Goal: Use online tool/utility: Utilize a website feature to perform a specific function

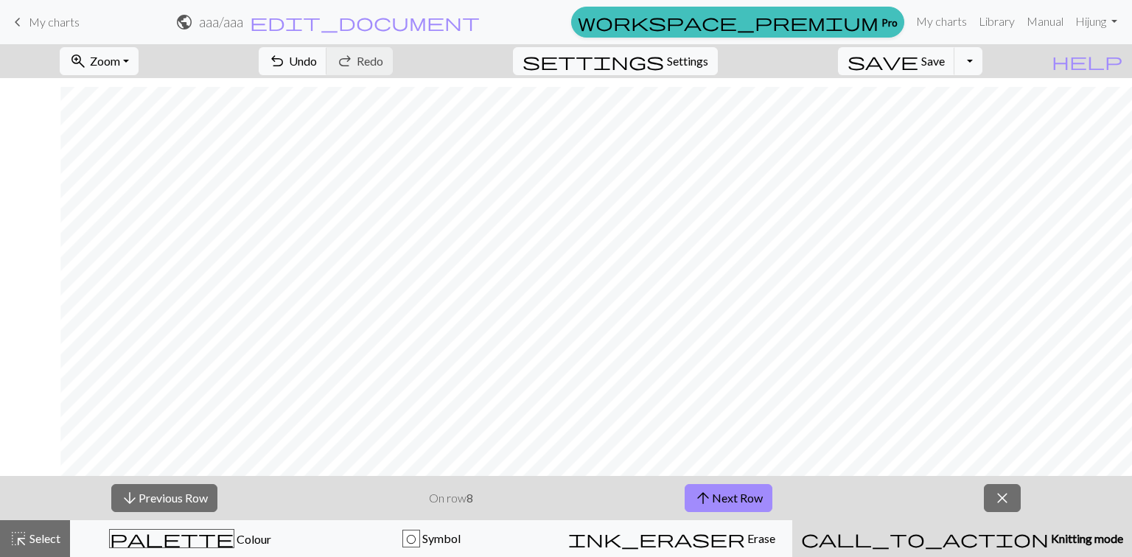
scroll to position [790, 202]
drag, startPoint x: 1009, startPoint y: 503, endPoint x: 1003, endPoint y: 551, distance: 48.2
click at [1008, 503] on span "close" at bounding box center [1002, 498] width 18 height 21
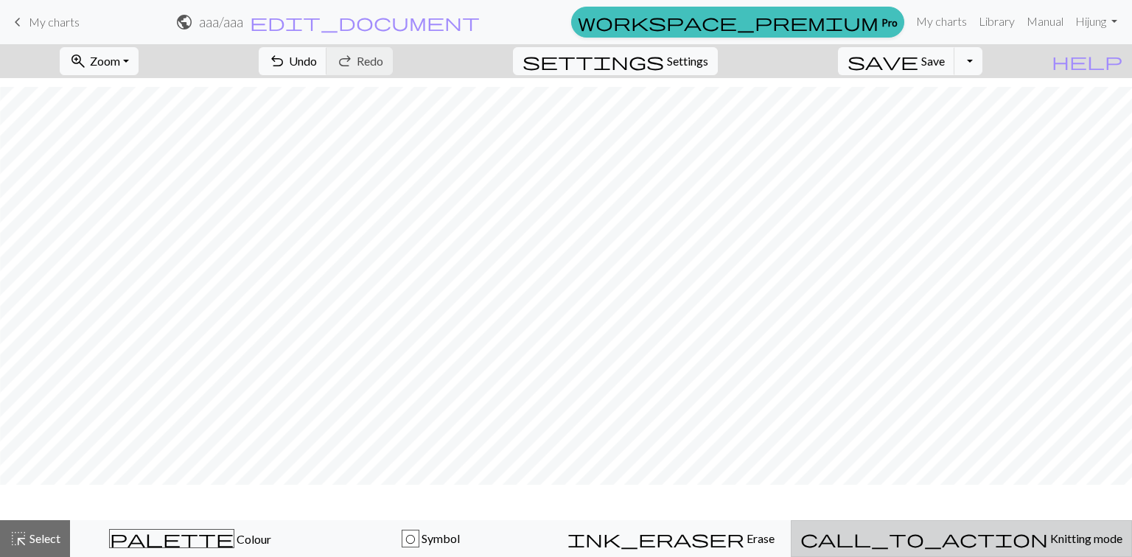
click at [984, 547] on div "call_to_action Knitting mode Knitting mode" at bounding box center [961, 539] width 322 height 18
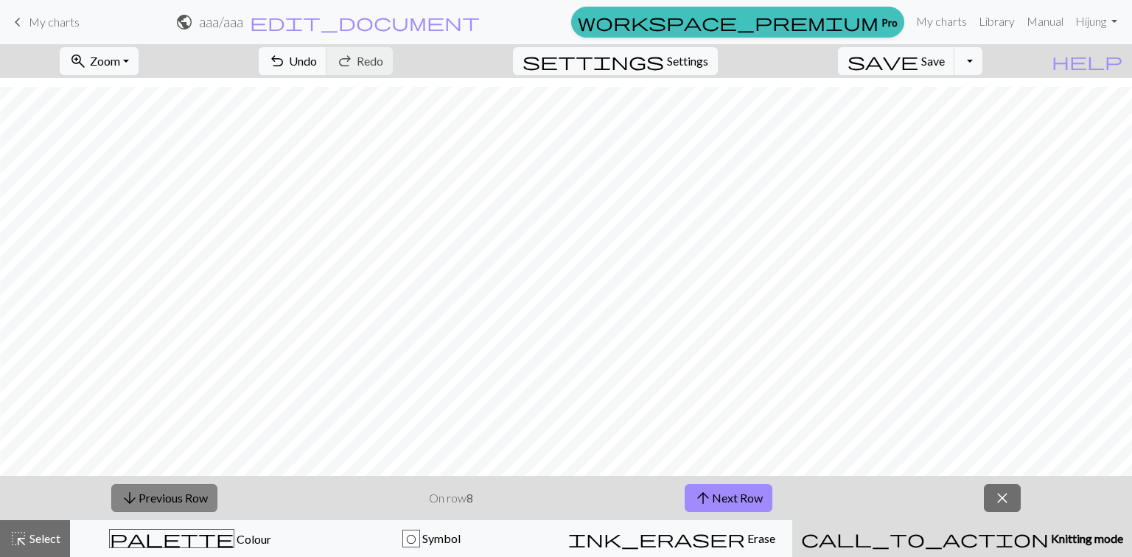
click at [192, 499] on button "arrow_downward Previous Row" at bounding box center [164, 498] width 106 height 28
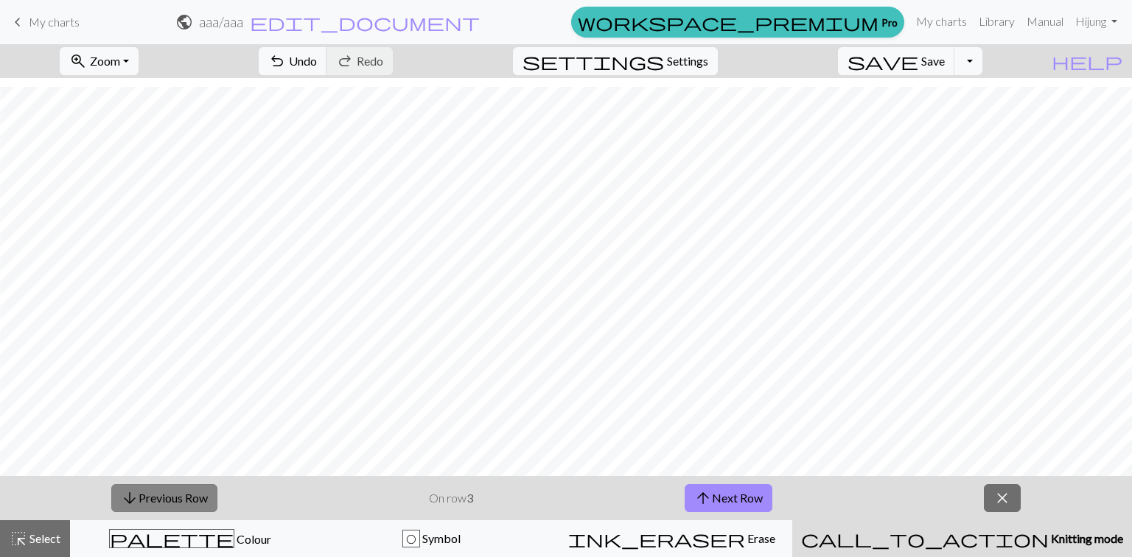
click at [192, 499] on button "arrow_downward Previous Row" at bounding box center [164, 498] width 106 height 28
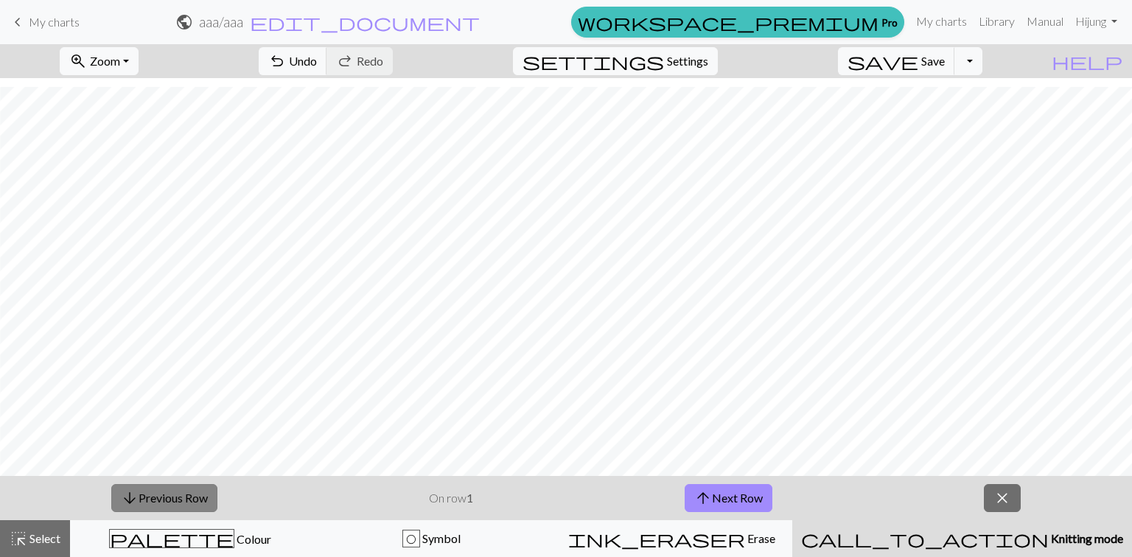
click at [191, 499] on button "arrow_downward Previous Row" at bounding box center [164, 498] width 106 height 28
click at [698, 498] on span "arrow_upward" at bounding box center [703, 498] width 18 height 21
click at [748, 499] on button "arrow_upward Next Row" at bounding box center [728, 498] width 88 height 28
click at [748, 500] on button "arrow_upward Next Row" at bounding box center [728, 498] width 88 height 28
click at [762, 501] on button "arrow_upward Next Row" at bounding box center [728, 498] width 88 height 28
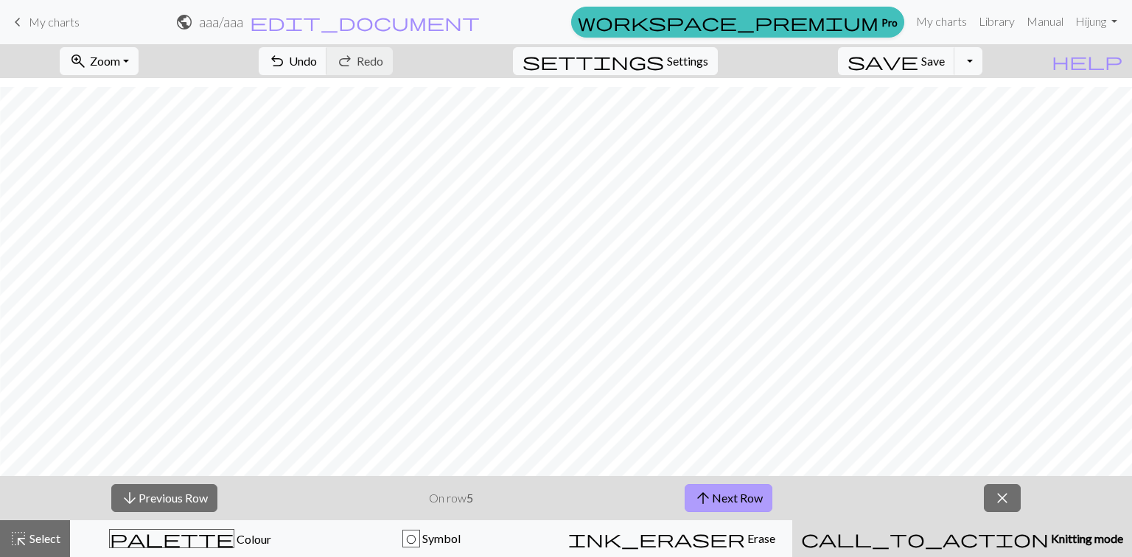
click at [698, 491] on span "arrow_upward" at bounding box center [703, 498] width 18 height 21
click at [743, 492] on button "arrow_upward Next Row" at bounding box center [728, 498] width 88 height 28
click at [681, 74] on button "settings Settings" at bounding box center [615, 61] width 205 height 28
select select "aran"
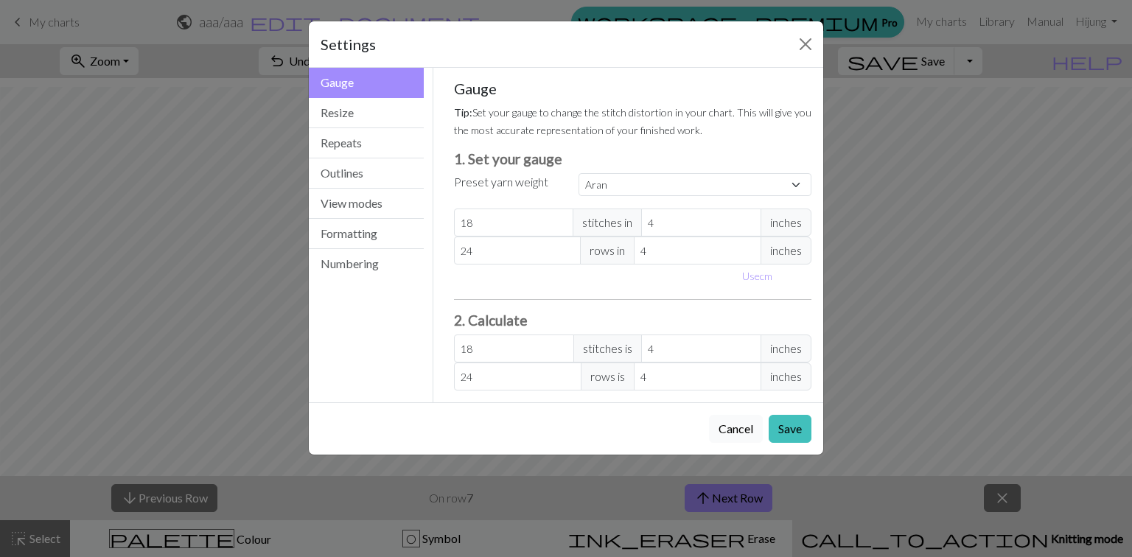
click at [742, 427] on button "Cancel" at bounding box center [736, 429] width 54 height 28
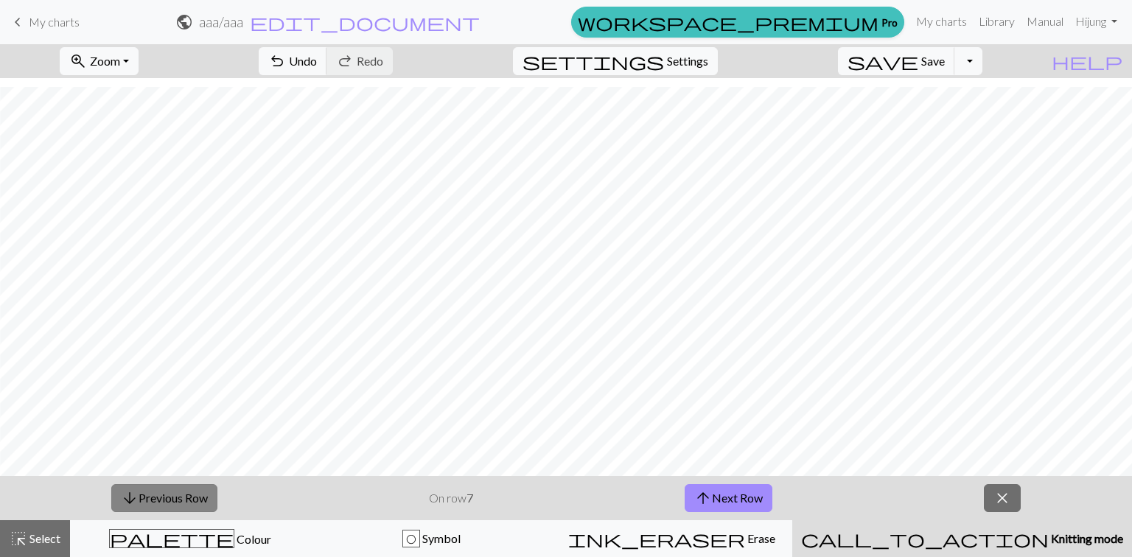
click at [130, 486] on button "arrow_downward Previous Row" at bounding box center [164, 498] width 106 height 28
click at [132, 486] on button "arrow_downward Previous Row" at bounding box center [164, 498] width 106 height 28
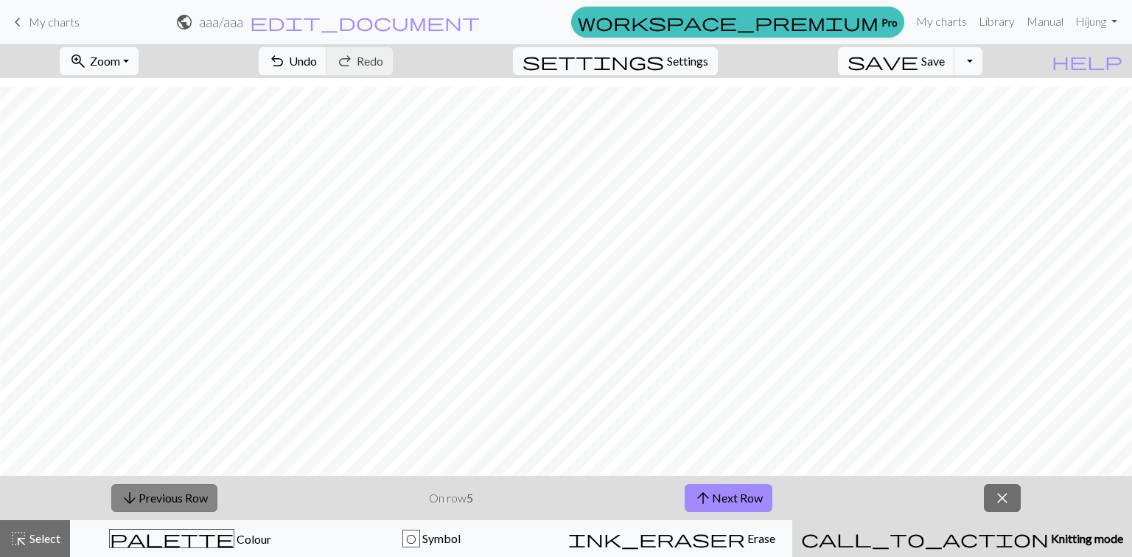
click at [132, 486] on button "arrow_downward Previous Row" at bounding box center [164, 498] width 106 height 28
click at [730, 495] on button "arrow_upward Next Row" at bounding box center [728, 498] width 88 height 28
